Goal: Task Accomplishment & Management: Use online tool/utility

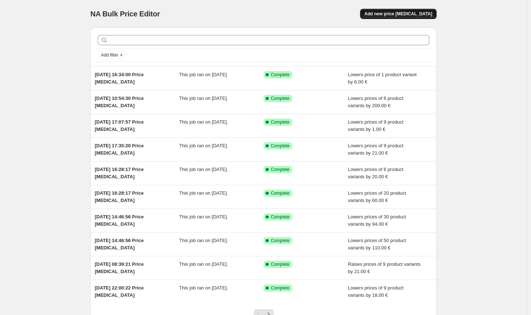
click at [408, 14] on span "Add new price [MEDICAL_DATA]" at bounding box center [398, 14] width 68 height 6
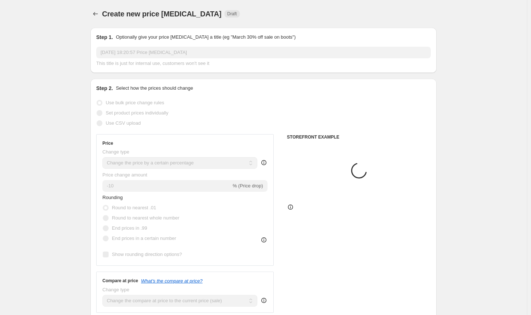
click at [155, 166] on select "Change the price to a certain amount Change the price by a certain amount Chang…" at bounding box center [179, 163] width 155 height 12
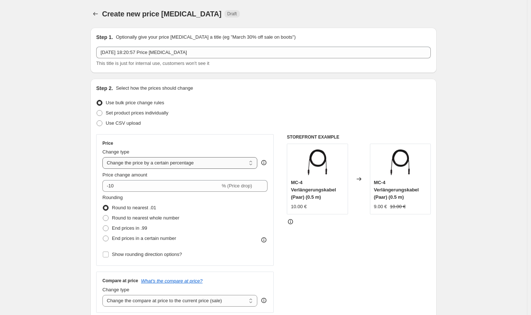
select select "by"
click at [104, 157] on select "Change the price to a certain amount Change the price by a certain amount Chang…" at bounding box center [179, 163] width 155 height 12
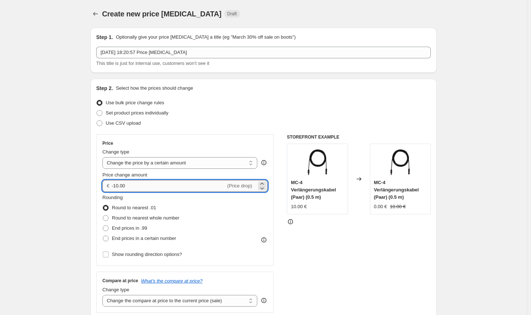
click at [115, 188] on input "-10.00" at bounding box center [168, 186] width 114 height 12
type input "-10.00"
click at [142, 216] on span "Round to nearest whole number" at bounding box center [145, 217] width 67 height 5
click at [103, 215] on input "Round to nearest whole number" at bounding box center [103, 215] width 0 height 0
radio input "true"
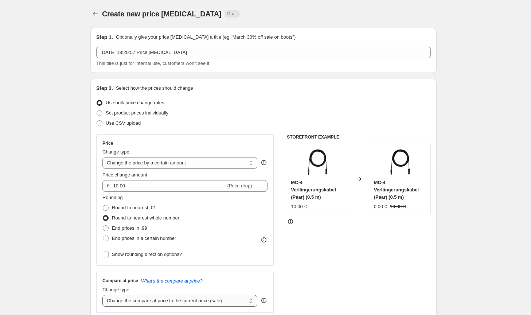
click at [190, 302] on select "Change the compare at price to the current price (sale) Change the compare at p…" at bounding box center [179, 301] width 155 height 12
select select "no_change"
click at [104, 295] on select "Change the compare at price to the current price (sale) Change the compare at p…" at bounding box center [179, 301] width 155 height 12
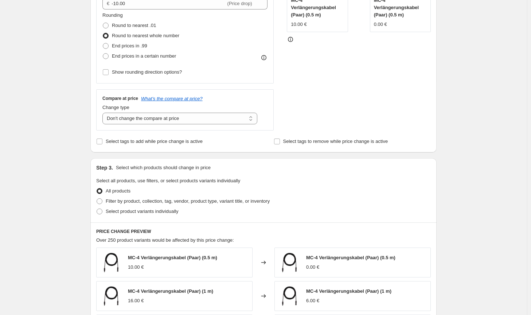
click at [221, 208] on div "Select product variants individually" at bounding box center [263, 211] width 334 height 10
click at [223, 205] on label "Filter by product, collection, tag, vendor, product type, variant title, or inv…" at bounding box center [182, 201] width 173 height 10
click at [97, 199] on input "Filter by product, collection, tag, vendor, product type, variant title, or inv…" at bounding box center [97, 198] width 0 height 0
radio input "true"
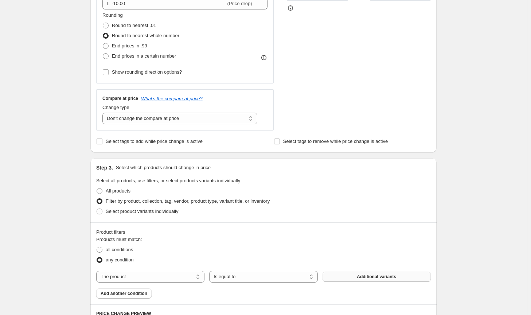
click at [357, 274] on button "Additional variants" at bounding box center [376, 276] width 108 height 10
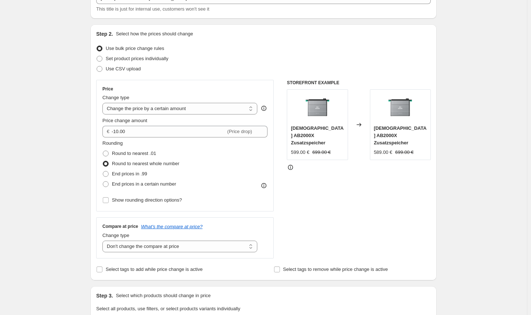
scroll to position [34, 0]
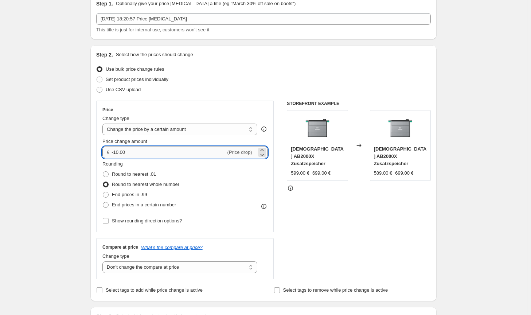
click at [115, 152] on input "-10.00" at bounding box center [168, 152] width 114 height 12
click at [315, 215] on div "STOREFRONT EXAMPLE Zendure AB2000X Zusatzspeicher 599.00 € 699.00 € Changed to …" at bounding box center [359, 190] width 144 height 178
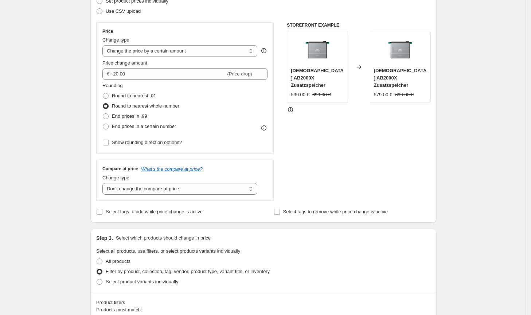
scroll to position [0, 0]
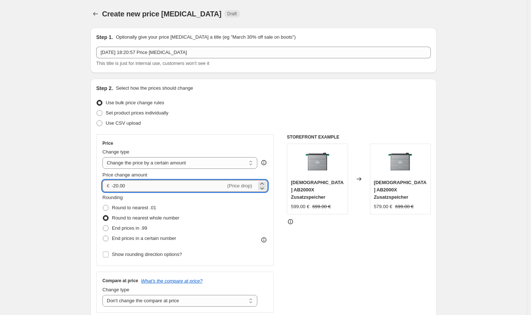
click at [119, 186] on input "-20.00" at bounding box center [168, 186] width 114 height 12
type input "-29.00"
click at [342, 244] on div "STOREFRONT EXAMPLE Zendure AB2000X Zusatzspeicher 599.00 € 699.00 € Changed to …" at bounding box center [359, 223] width 144 height 178
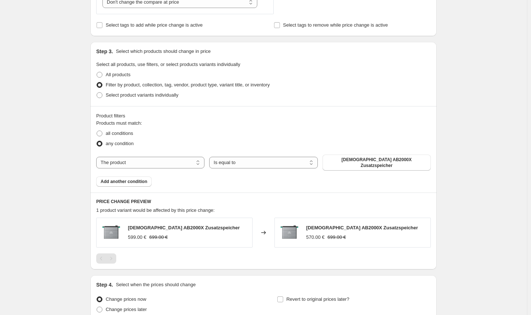
scroll to position [328, 0]
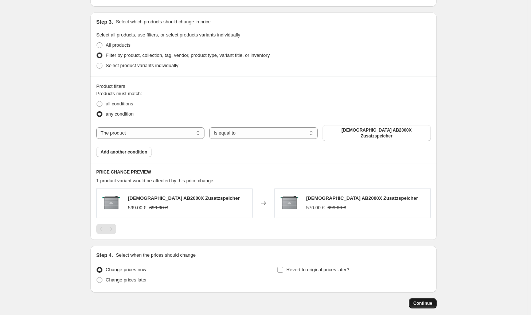
click at [413, 298] on button "Continue" at bounding box center [423, 303] width 28 height 10
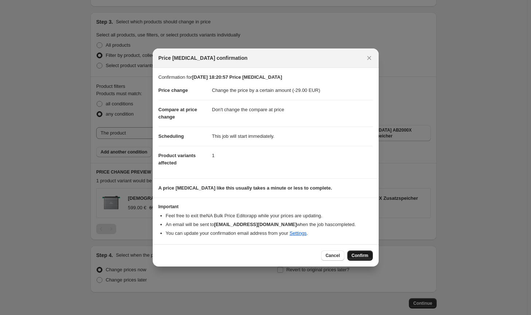
click at [363, 258] on button "Confirm" at bounding box center [359, 255] width 25 height 10
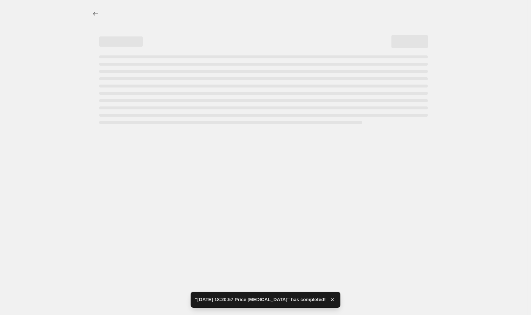
select select "by"
select select "no_change"
